Goal: Information Seeking & Learning: Learn about a topic

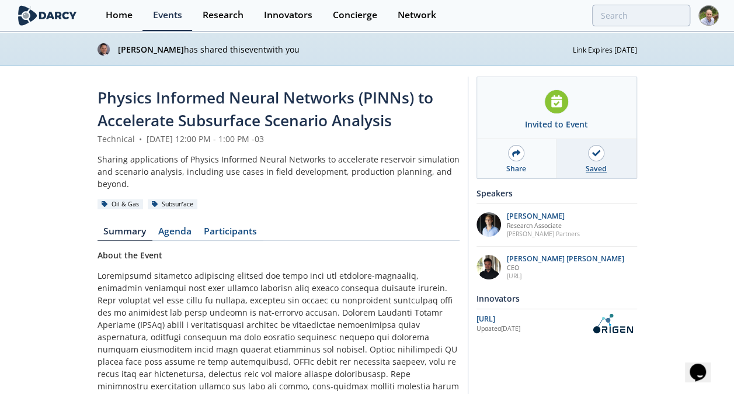
click at [597, 153] on icon at bounding box center [596, 153] width 8 height 6
click at [593, 153] on icon at bounding box center [596, 153] width 7 height 8
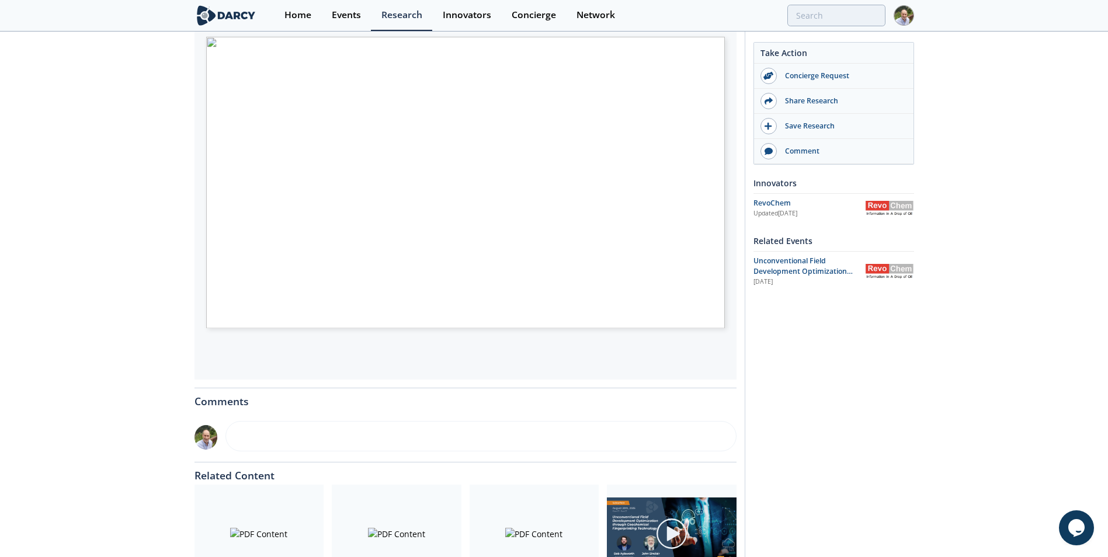
scroll to position [252, 0]
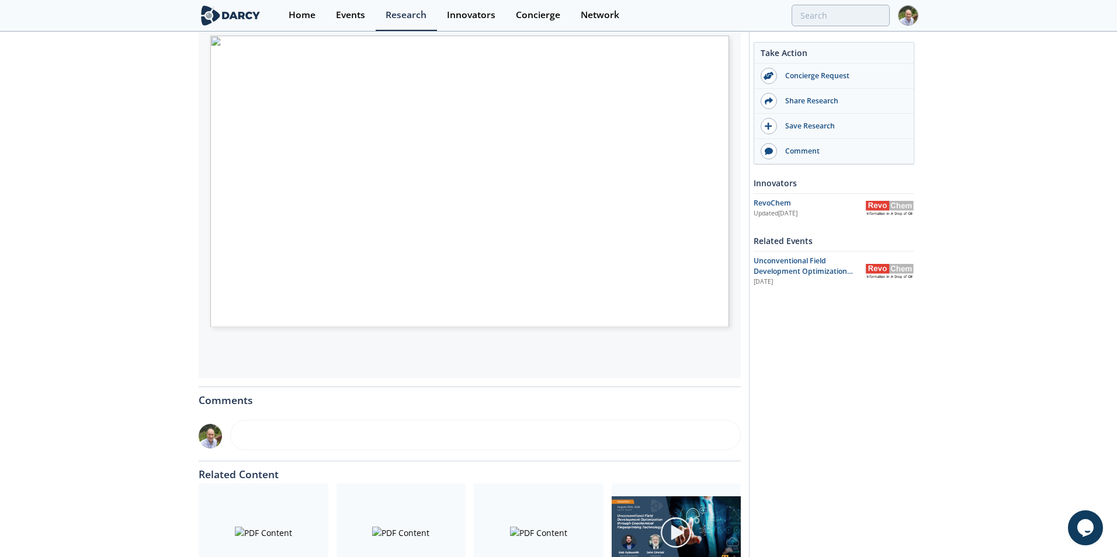
type input "2"
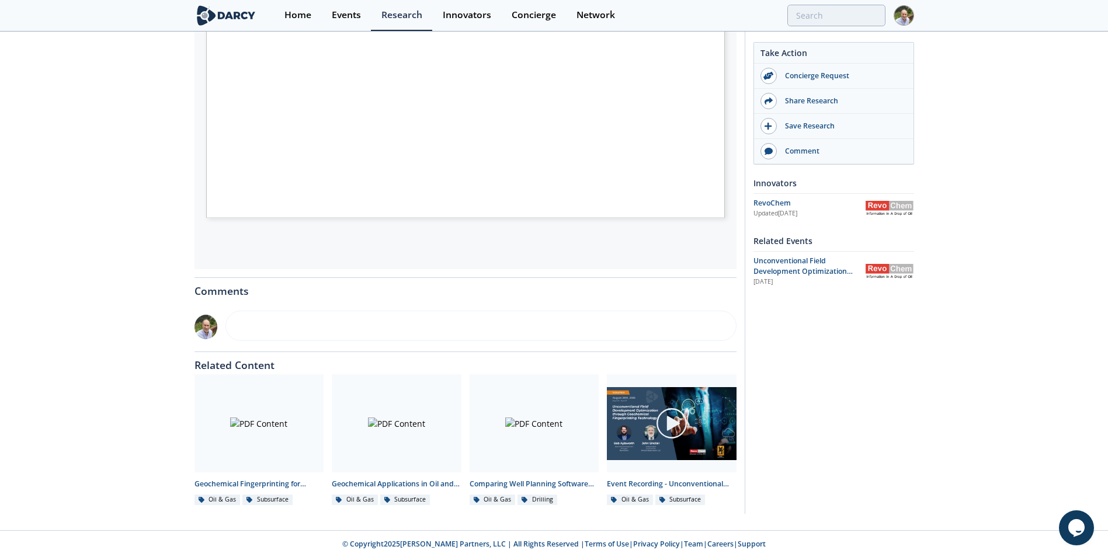
scroll to position [363, 0]
type input "2"
